Goal: Navigation & Orientation: Find specific page/section

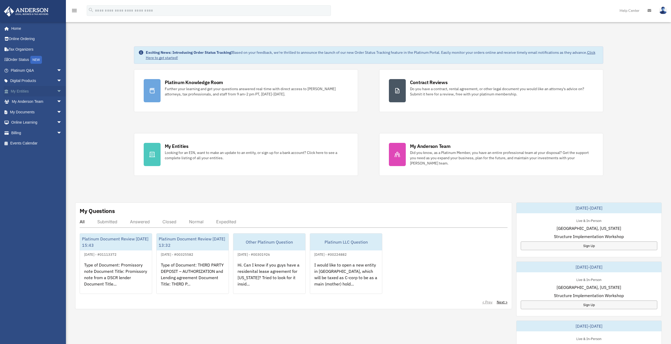
click at [46, 94] on link "My Entities arrow_drop_down" at bounding box center [37, 91] width 66 height 11
click at [57, 92] on span "arrow_drop_down" at bounding box center [62, 91] width 11 height 11
click at [35, 146] on link "My Blueprint" at bounding box center [38, 143] width 62 height 11
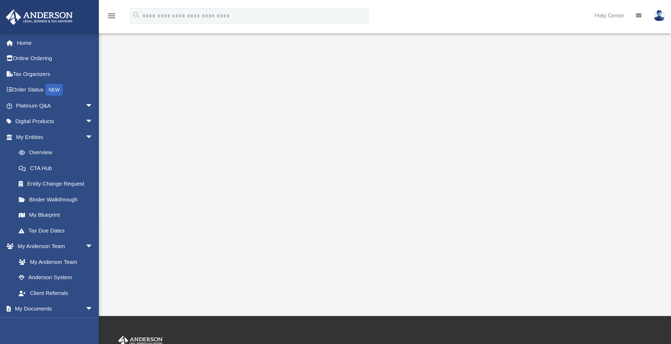
scroll to position [31, 0]
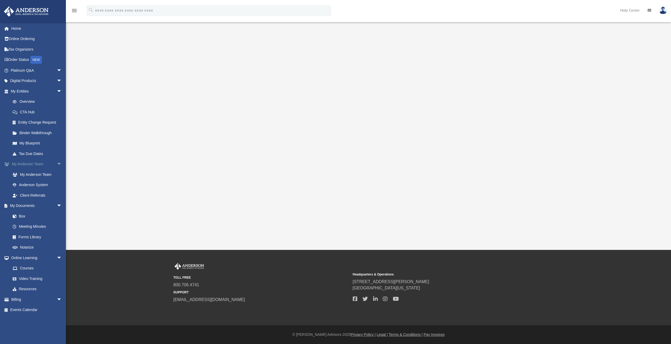
click at [57, 164] on span "arrow_drop_down" at bounding box center [62, 164] width 11 height 11
click at [57, 173] on span "arrow_drop_down" at bounding box center [62, 174] width 11 height 11
click at [57, 184] on span "arrow_drop_down" at bounding box center [62, 185] width 11 height 11
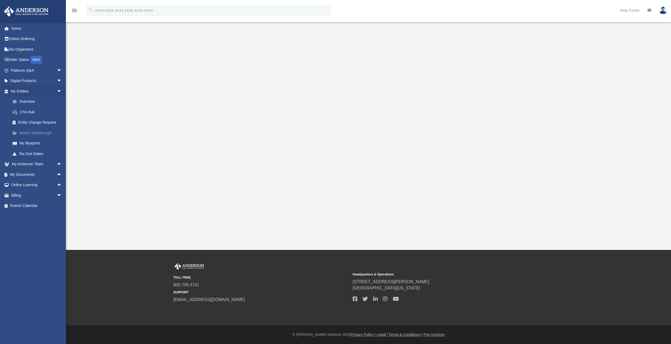
click at [32, 133] on link "Binder Walkthrough" at bounding box center [38, 133] width 62 height 11
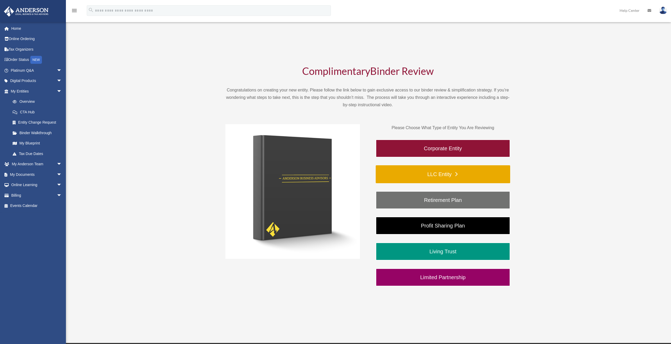
click at [440, 174] on link "LLC Entity" at bounding box center [443, 174] width 134 height 18
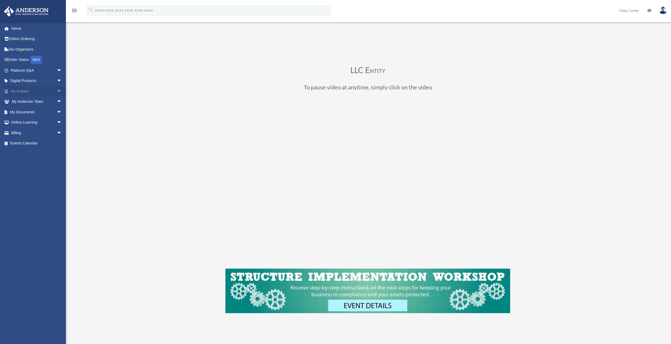
click at [59, 91] on span "arrow_drop_down" at bounding box center [62, 91] width 11 height 11
click at [41, 102] on link "Overview" at bounding box center [38, 101] width 62 height 11
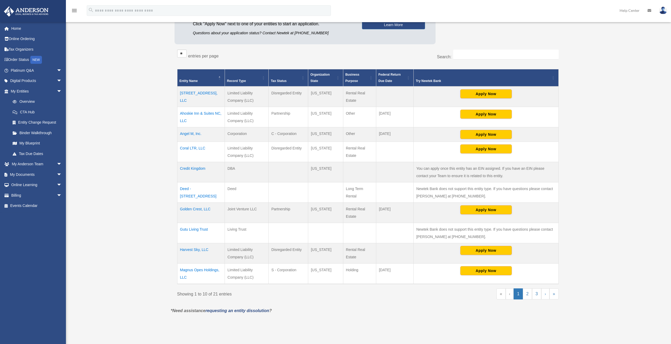
scroll to position [79, 0]
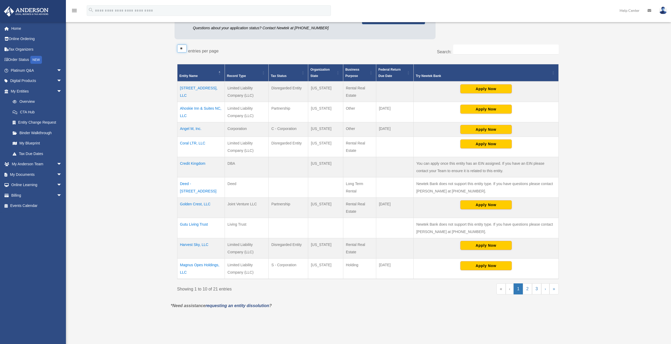
click at [182, 47] on select "** ** ** ***" at bounding box center [181, 49] width 9 height 8
select select "**"
click at [177, 45] on select "** ** ** ***" at bounding box center [181, 49] width 9 height 8
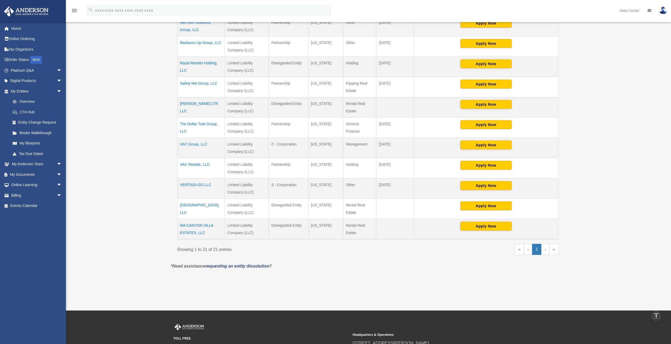
scroll to position [343, 0]
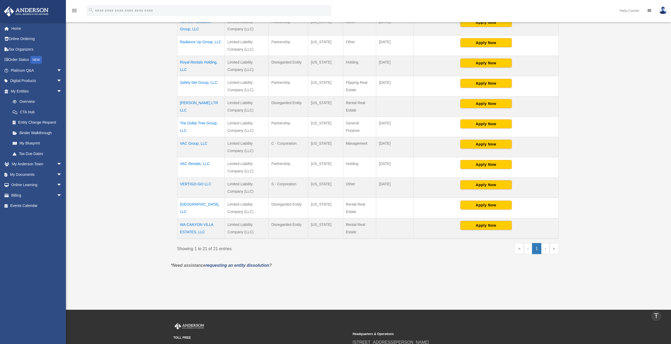
click at [559, 165] on div "** ** ** *** entries per page Search: Entity Name Record Type Tax Status Organi…" at bounding box center [368, 19] width 387 height 483
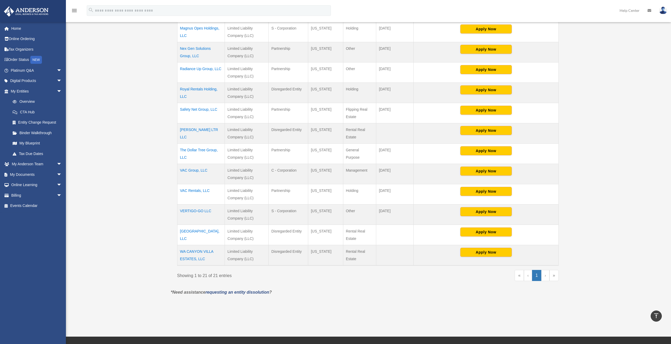
scroll to position [316, 0]
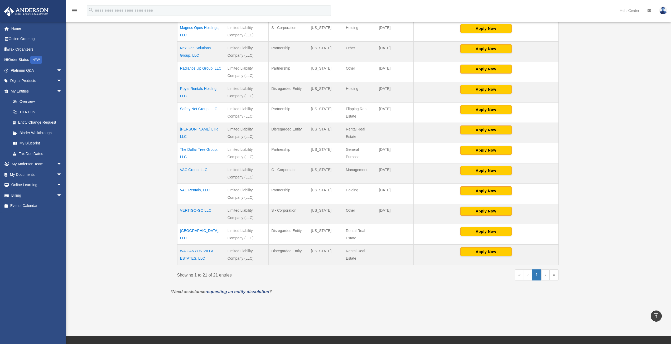
click at [546, 275] on link "›" at bounding box center [545, 274] width 8 height 11
click at [550, 276] on link "»" at bounding box center [553, 274] width 9 height 11
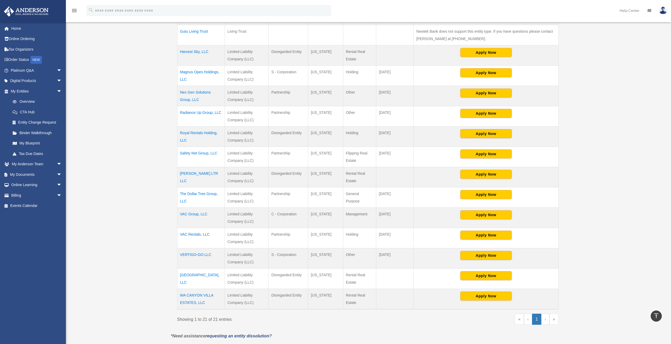
scroll to position [343, 0]
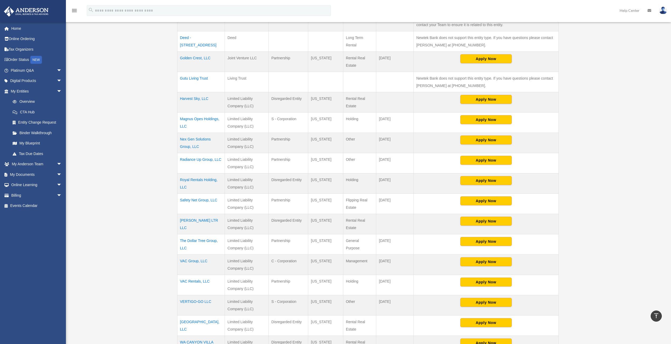
scroll to position [211, 0]
